Goal: Task Accomplishment & Management: Use online tool/utility

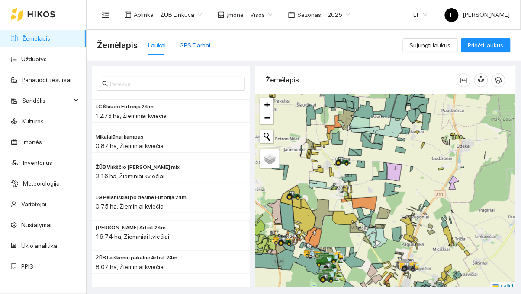
click at [192, 42] on div "GPS Darbai" at bounding box center [194, 46] width 31 height 10
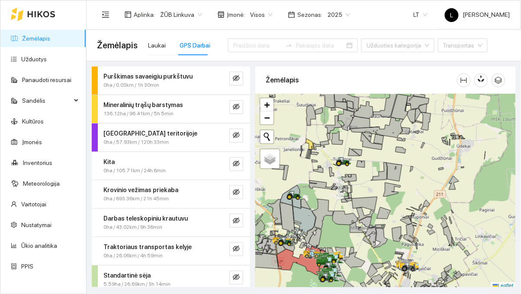
scroll to position [91, 0]
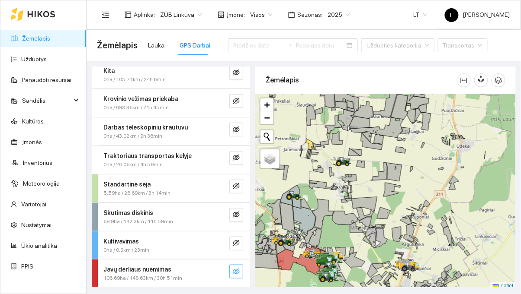
click at [234, 271] on icon "eye-invisible" at bounding box center [236, 272] width 7 height 7
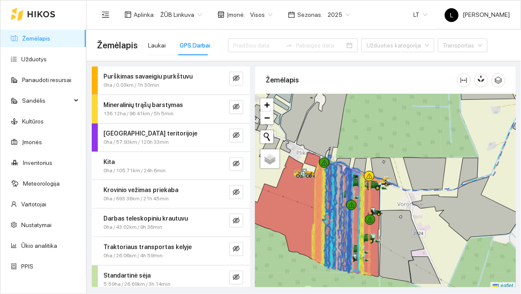
scroll to position [91, 0]
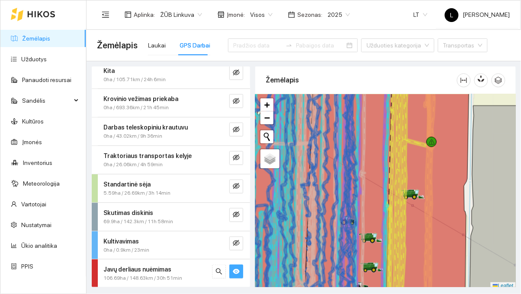
click at [242, 275] on button "button" at bounding box center [236, 272] width 14 height 14
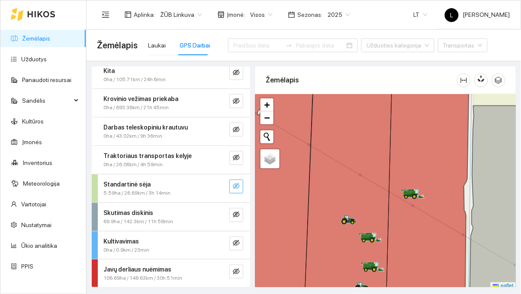
click at [238, 186] on icon "eye-invisible" at bounding box center [236, 186] width 7 height 7
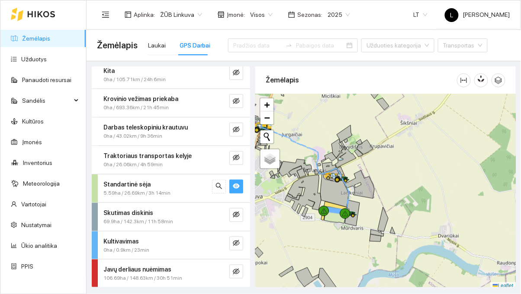
click at [238, 187] on icon "eye" at bounding box center [236, 186] width 7 height 5
click at [237, 218] on span "eye-invisible" at bounding box center [236, 215] width 7 height 8
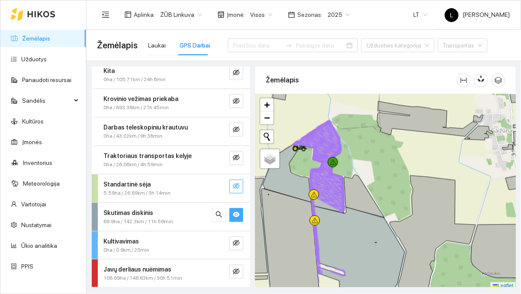
click at [316, 197] on div at bounding box center [313, 195] width 10 height 10
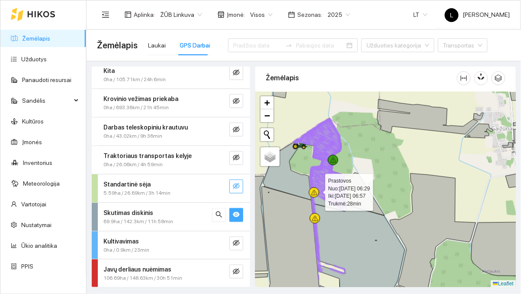
click at [336, 157] on div at bounding box center [332, 160] width 10 height 10
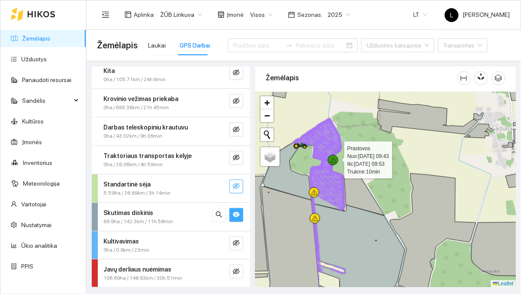
click at [313, 192] on icon at bounding box center [313, 193] width 6 height 6
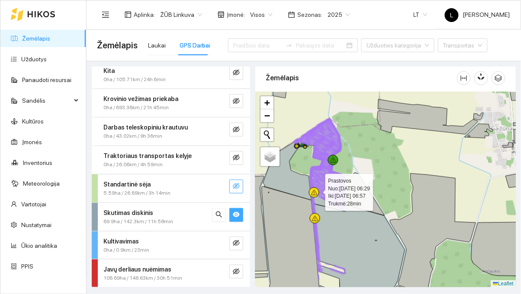
click at [333, 158] on icon at bounding box center [333, 160] width 6 height 6
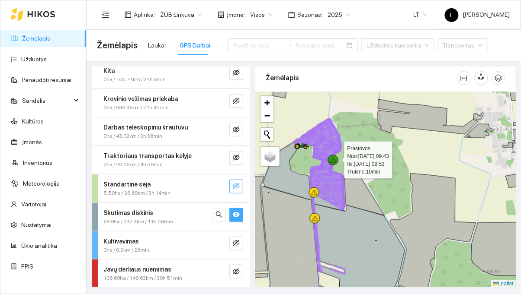
click at [317, 216] on icon at bounding box center [314, 219] width 6 height 6
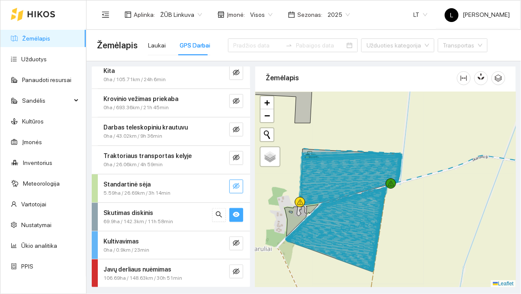
click at [390, 185] on icon at bounding box center [390, 184] width 6 height 6
click at [300, 204] on icon at bounding box center [300, 204] width 0 height 0
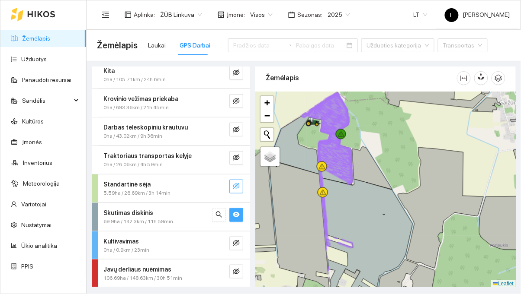
click at [325, 166] on div at bounding box center [322, 166] width 10 height 10
click at [329, 189] on icon at bounding box center [366, 243] width 92 height 130
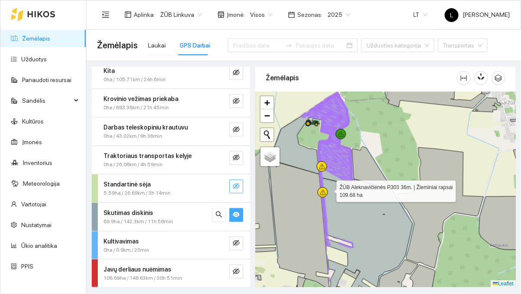
click at [345, 133] on div at bounding box center [341, 134] width 10 height 10
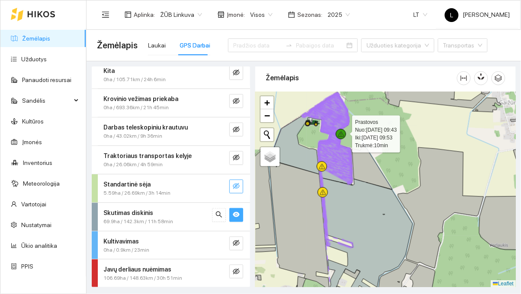
click at [324, 193] on icon at bounding box center [322, 193] width 6 height 6
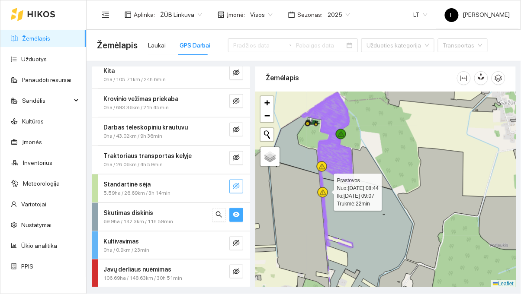
click at [326, 164] on div at bounding box center [322, 166] width 10 height 10
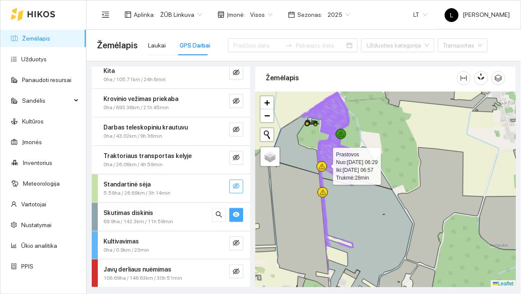
click at [242, 210] on button "button" at bounding box center [236, 215] width 14 height 14
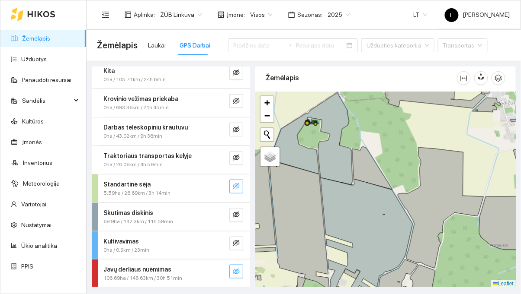
click at [240, 268] on button "button" at bounding box center [236, 272] width 14 height 14
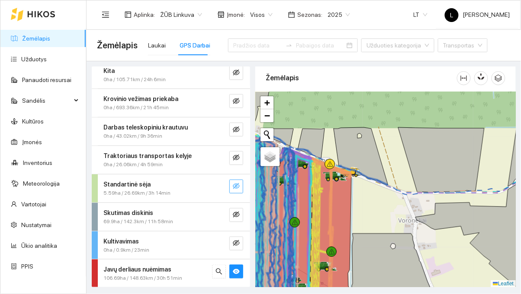
click at [328, 168] on div at bounding box center [329, 164] width 10 height 10
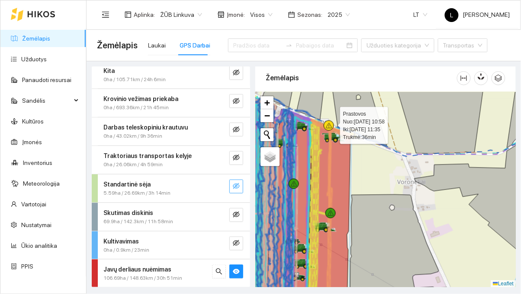
click at [365, 124] on icon at bounding box center [360, 118] width 54 height 58
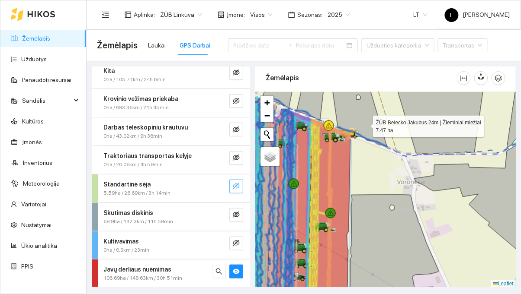
click at [333, 122] on div at bounding box center [328, 126] width 10 height 10
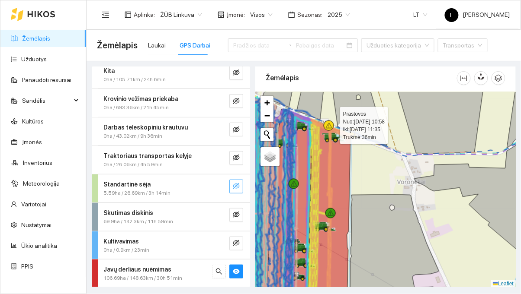
click at [333, 122] on div at bounding box center [328, 126] width 10 height 10
click at [330, 215] on icon at bounding box center [330, 215] width 0 height 0
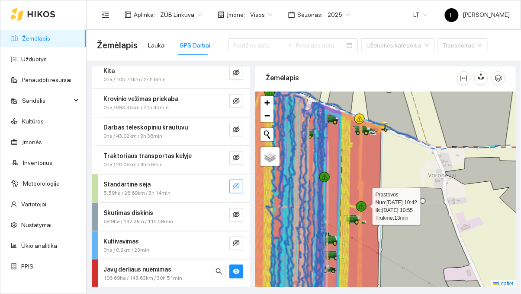
click at [324, 177] on icon at bounding box center [324, 177] width 0 height 2
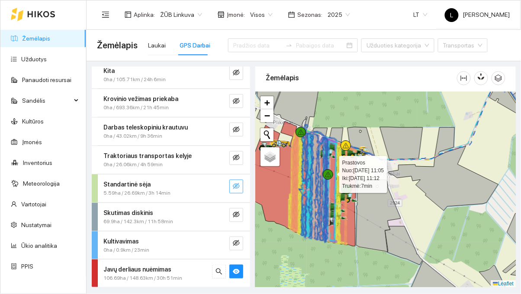
click at [296, 128] on div at bounding box center [300, 132] width 10 height 10
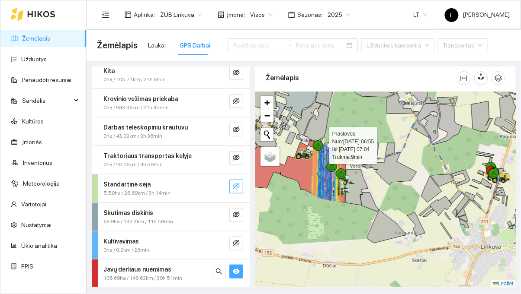
click at [237, 270] on icon "eye" at bounding box center [236, 271] width 7 height 5
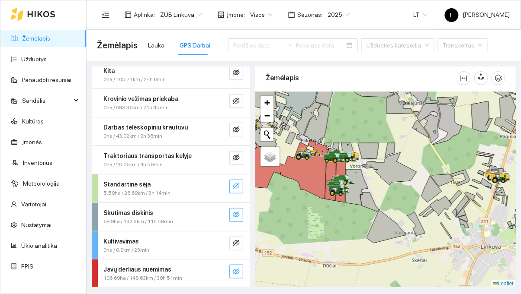
click at [239, 214] on icon "eye-invisible" at bounding box center [236, 214] width 7 height 7
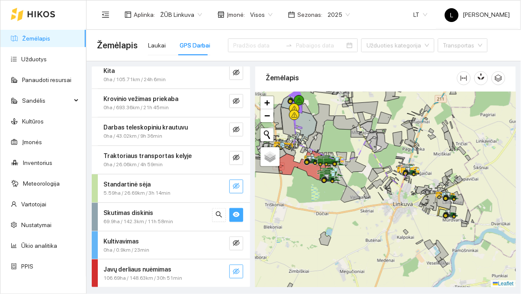
click at [242, 217] on button "button" at bounding box center [236, 215] width 14 height 14
click at [233, 180] on button "button" at bounding box center [236, 187] width 14 height 14
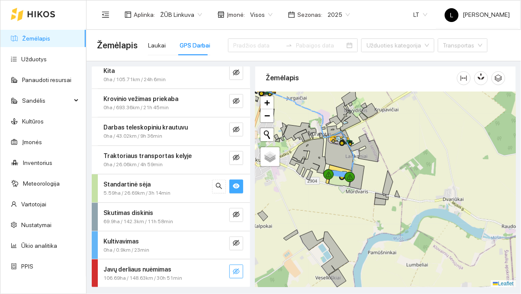
click at [237, 180] on button "button" at bounding box center [236, 187] width 14 height 14
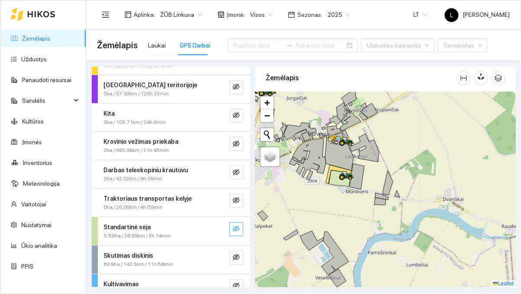
scroll to position [0, 0]
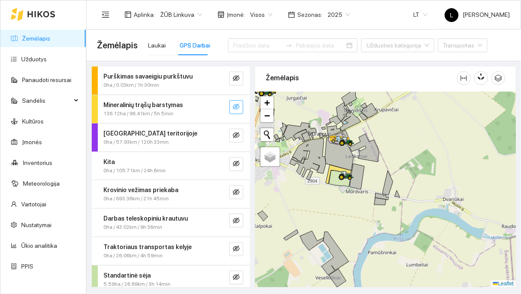
click at [236, 110] on icon "eye-invisible" at bounding box center [236, 106] width 7 height 7
